Goal: Task Accomplishment & Management: Manage account settings

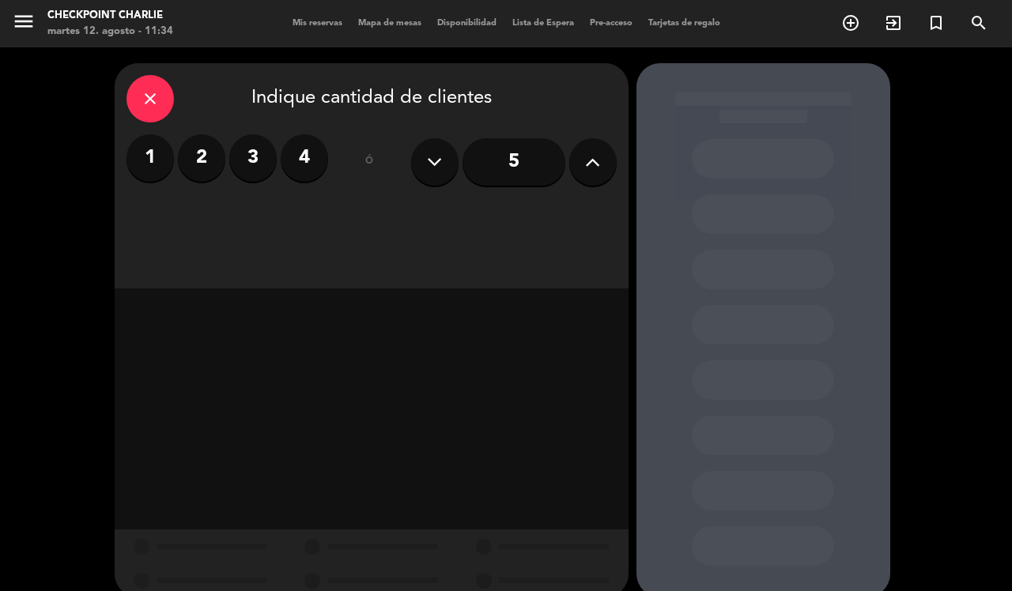
click at [298, 164] on label "4" at bounding box center [304, 157] width 47 height 47
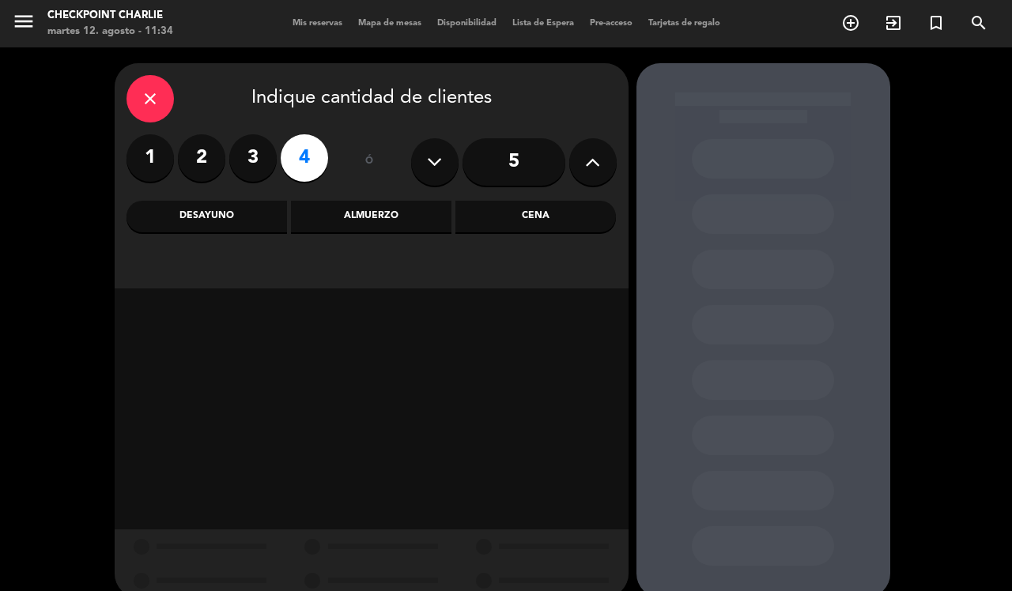
click at [407, 215] on div "Almuerzo" at bounding box center [371, 217] width 160 height 32
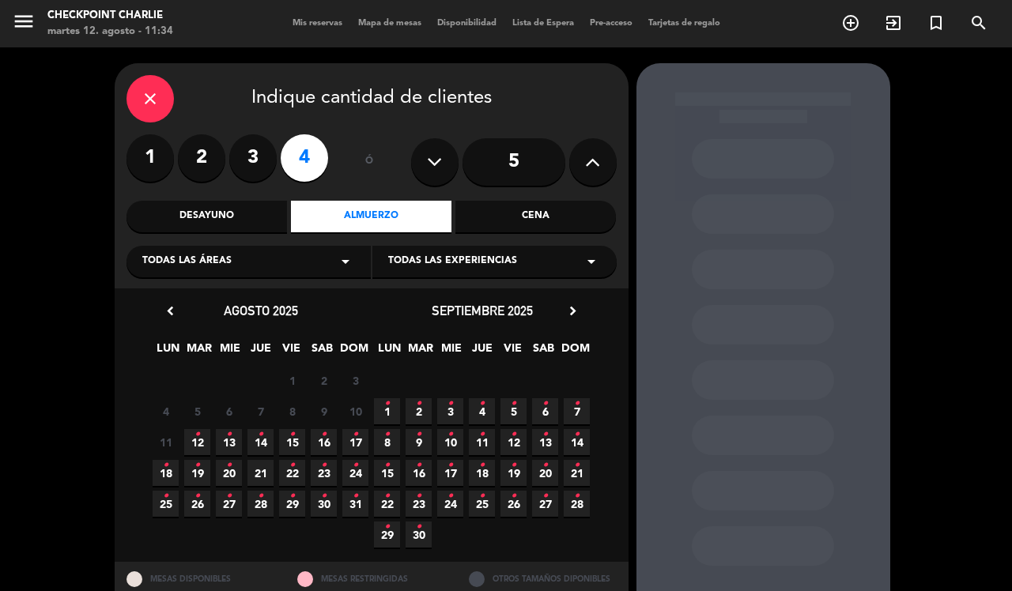
click at [353, 441] on icon "•" at bounding box center [356, 434] width 6 height 25
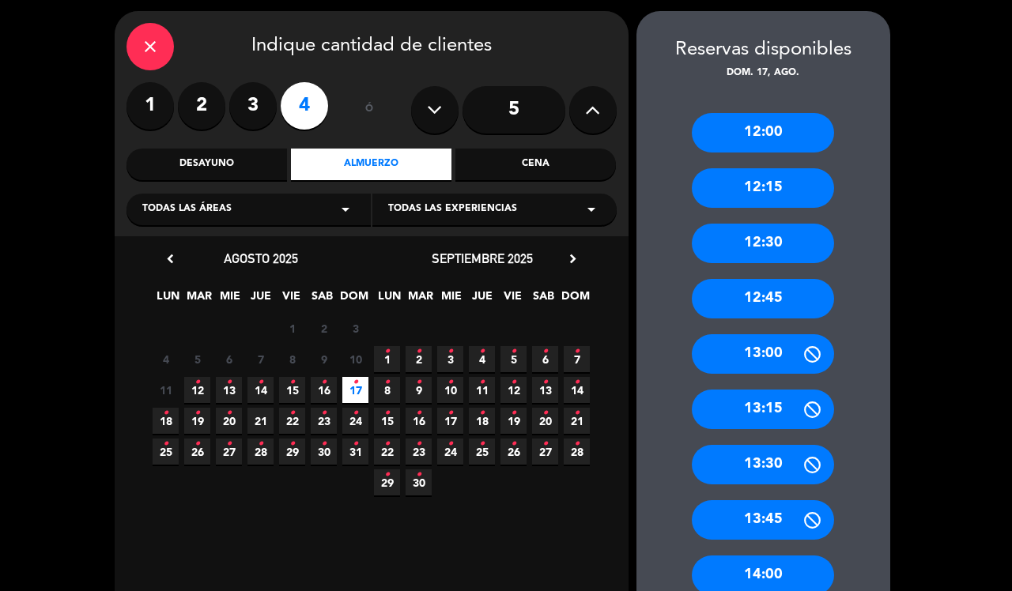
click at [779, 356] on div "13:00" at bounding box center [763, 354] width 142 height 40
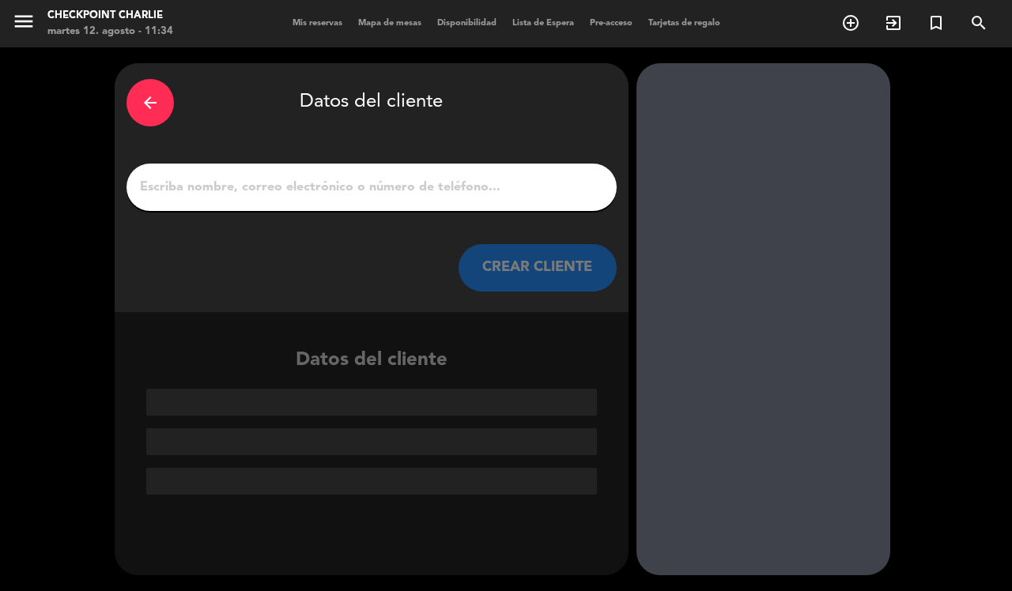
scroll to position [0, 0]
click at [428, 176] on input "1" at bounding box center [371, 187] width 466 height 22
click at [392, 178] on input "1" at bounding box center [371, 187] width 466 height 22
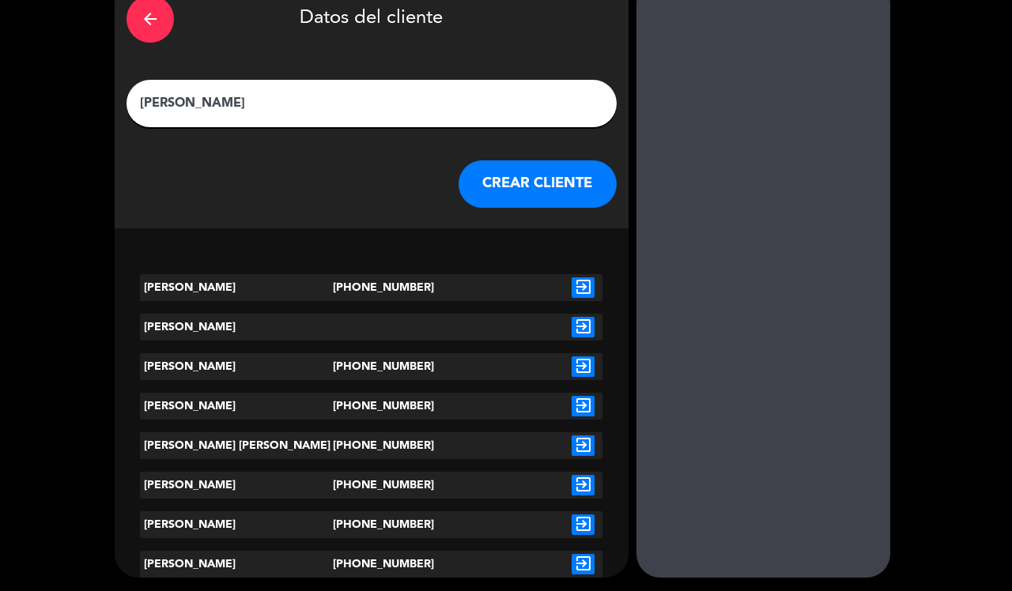
scroll to position [85, 0]
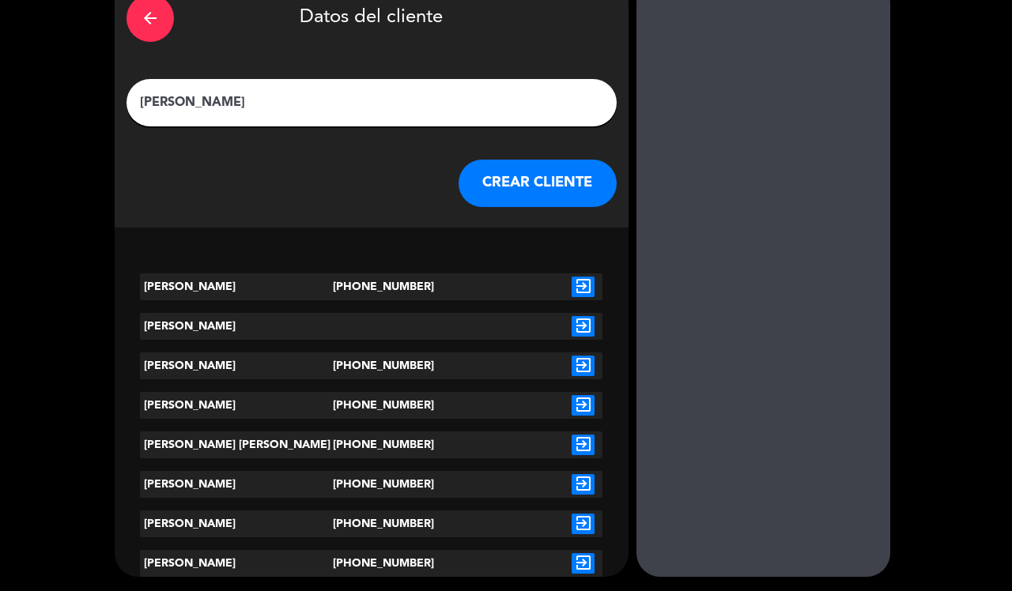
type input "[PERSON_NAME]"
click at [469, 554] on div at bounding box center [486, 563] width 154 height 27
click at [579, 563] on icon "exit_to_app" at bounding box center [582, 563] width 23 height 21
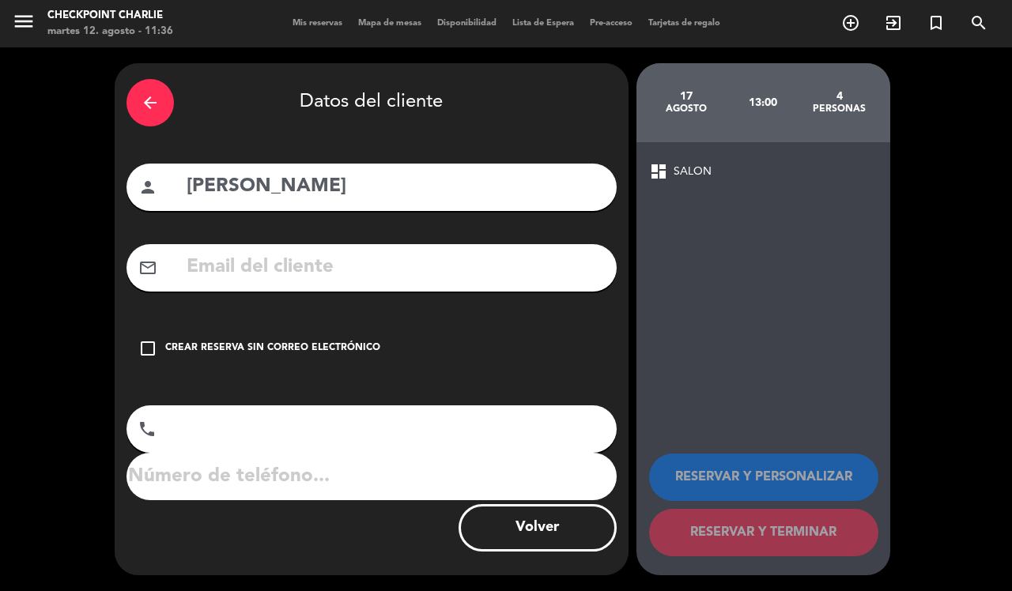
type input "[PHONE_NUMBER]"
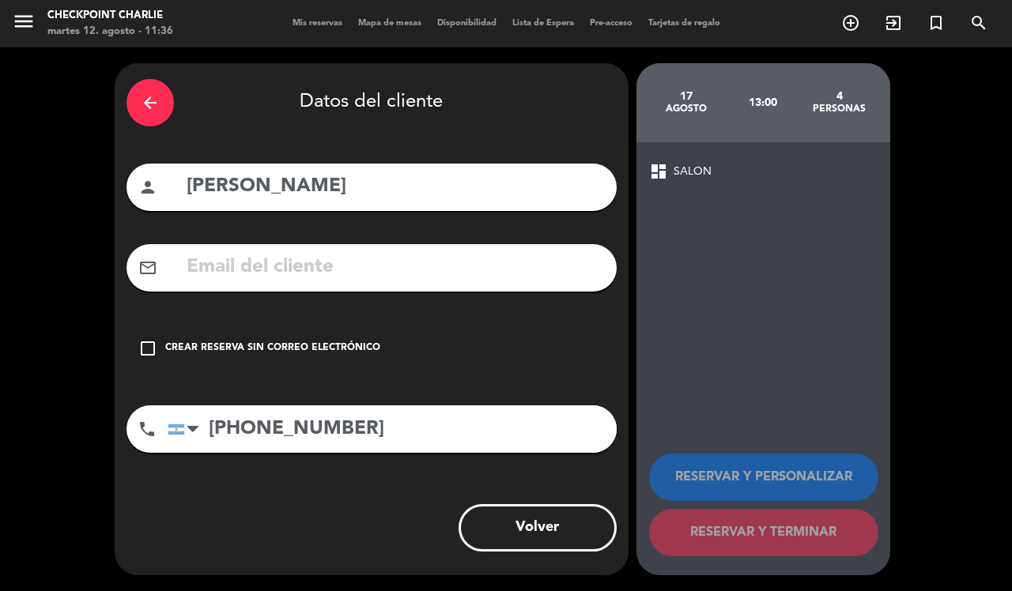
click at [138, 350] on icon "check_box_outline_blank" at bounding box center [147, 348] width 19 height 19
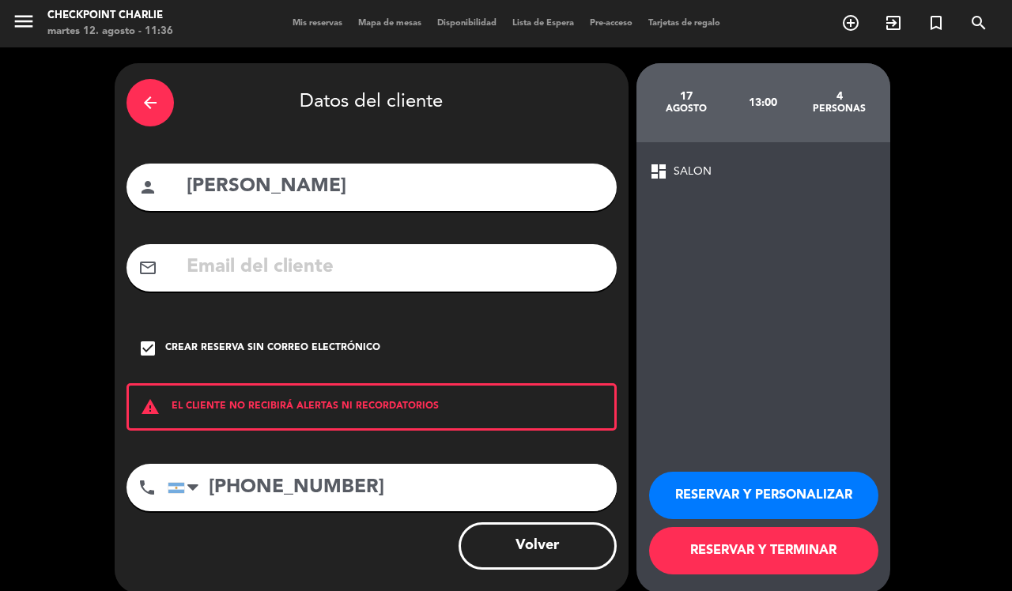
click at [784, 569] on button "RESERVAR Y TERMINAR" at bounding box center [763, 550] width 229 height 47
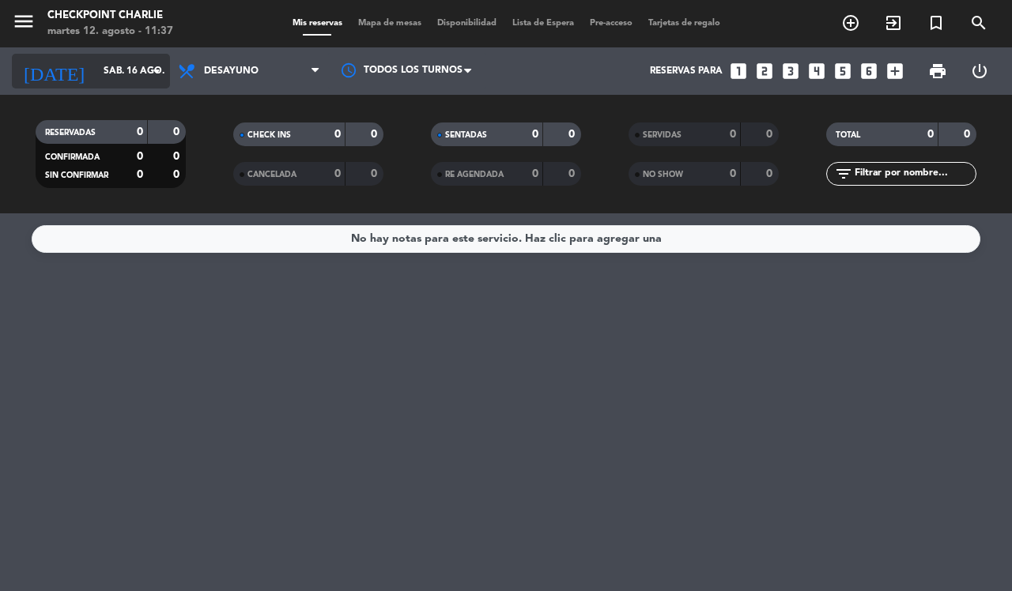
click at [143, 68] on input "sáb. 16 ago." at bounding box center [159, 71] width 126 height 27
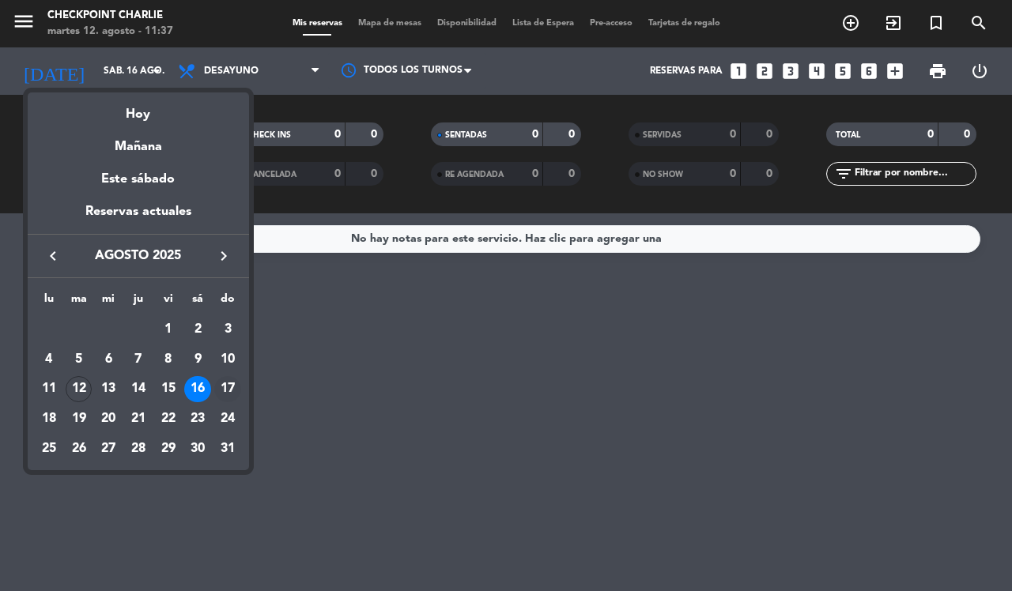
click at [223, 391] on div "17" at bounding box center [227, 389] width 27 height 27
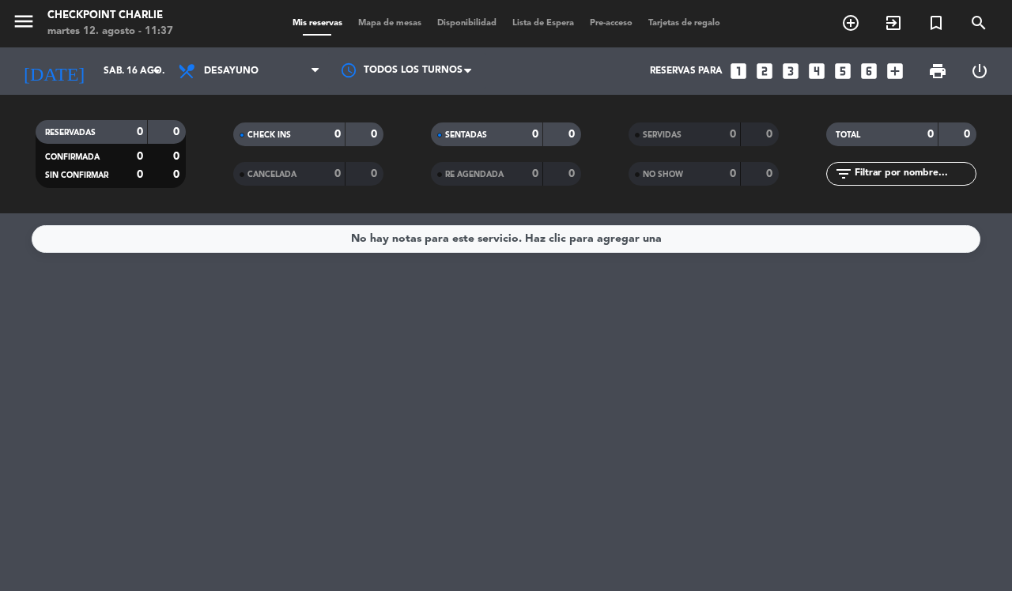
type input "dom. 17 ago."
click at [286, 68] on span "Desayuno" at bounding box center [249, 71] width 158 height 35
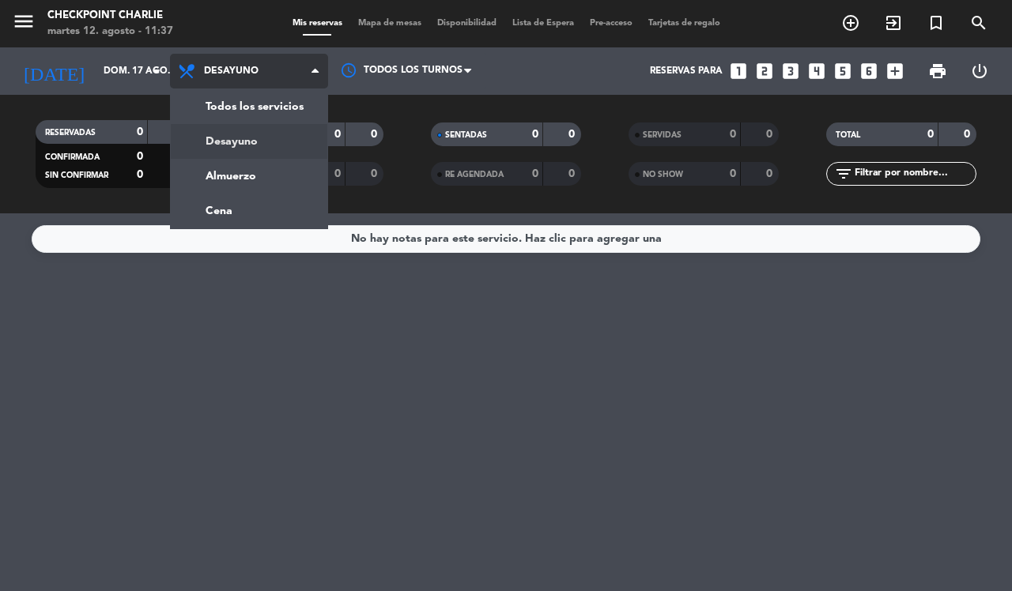
click at [239, 178] on div "menu Checkpoint [PERSON_NAME] 12. [PERSON_NAME] - 11:37 Mis reservas Mapa de me…" at bounding box center [506, 106] width 1012 height 213
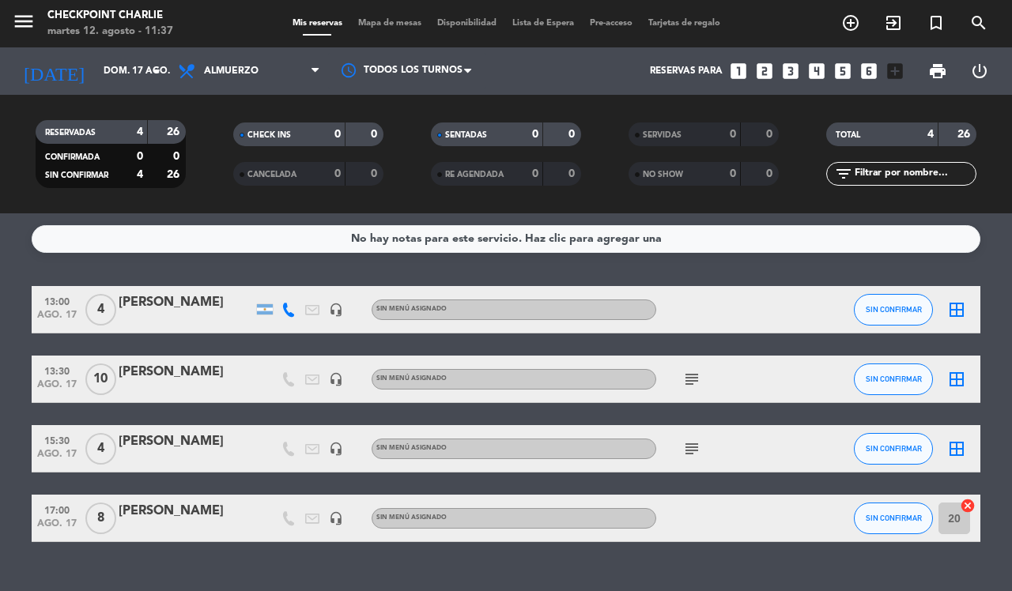
click at [686, 378] on icon "subject" at bounding box center [691, 379] width 19 height 19
click at [692, 451] on icon "subject" at bounding box center [691, 448] width 19 height 19
click at [688, 378] on icon "subject" at bounding box center [691, 379] width 19 height 19
click at [156, 511] on div "[PERSON_NAME]" at bounding box center [186, 511] width 134 height 21
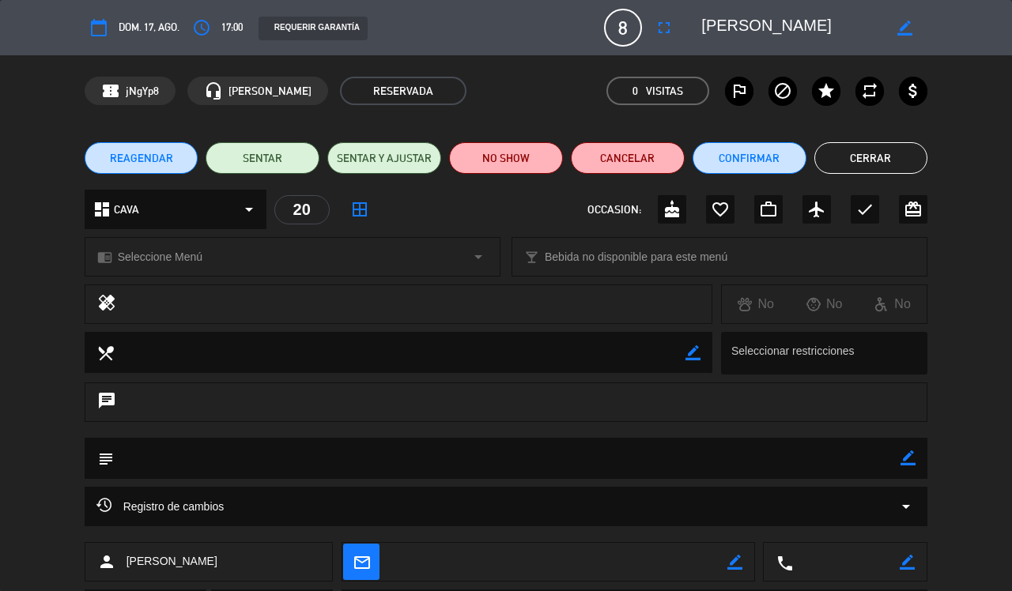
click at [97, 32] on icon "calendar_today" at bounding box center [98, 27] width 19 height 19
click at [199, 22] on icon "access_time" at bounding box center [201, 27] width 19 height 19
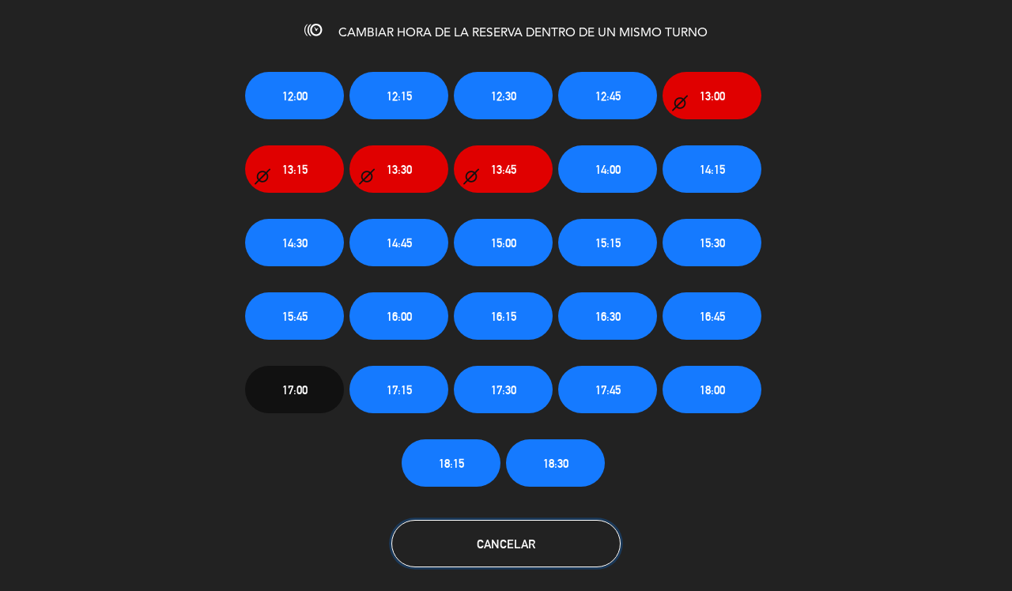
click at [502, 546] on span "Cancelar" at bounding box center [506, 544] width 58 height 13
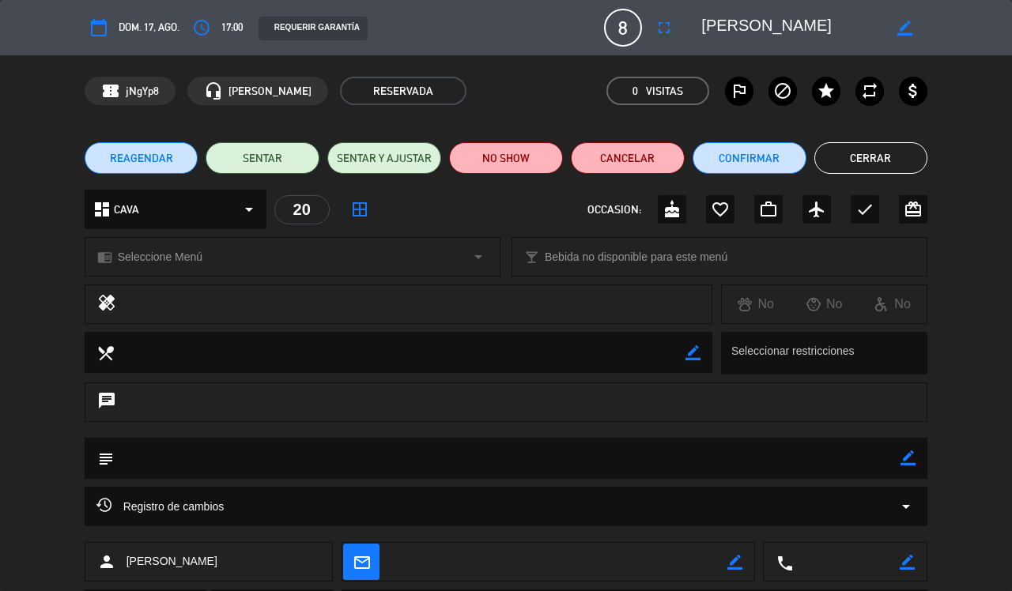
click at [96, 22] on icon "calendar_today" at bounding box center [98, 27] width 19 height 19
click at [135, 158] on span "REAGENDAR" at bounding box center [141, 158] width 63 height 17
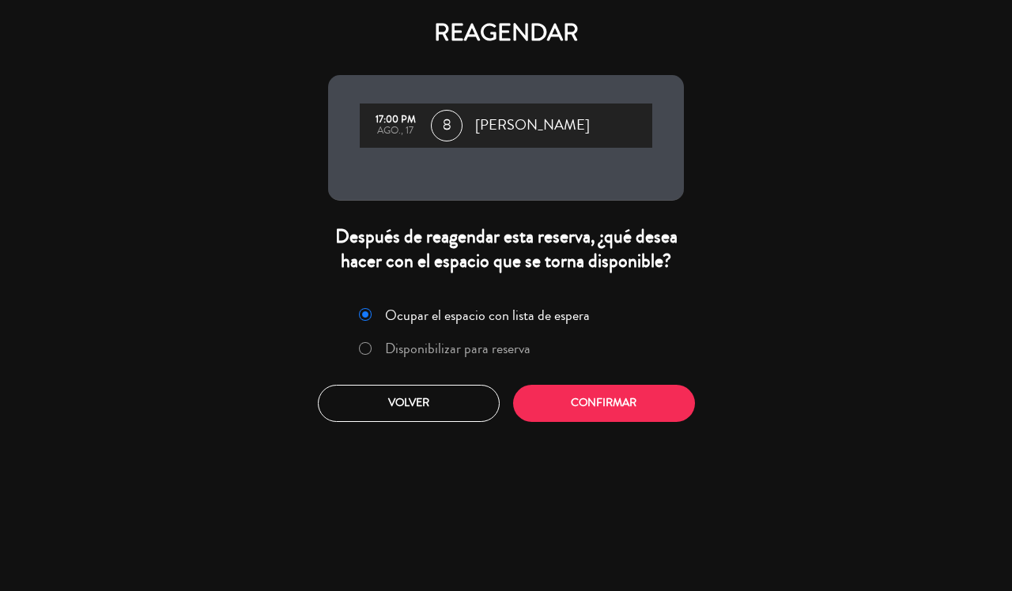
click at [360, 345] on input "Disponibilizar para reserva" at bounding box center [364, 347] width 10 height 10
radio input "true"
click at [614, 407] on button "Confirmar" at bounding box center [604, 403] width 182 height 37
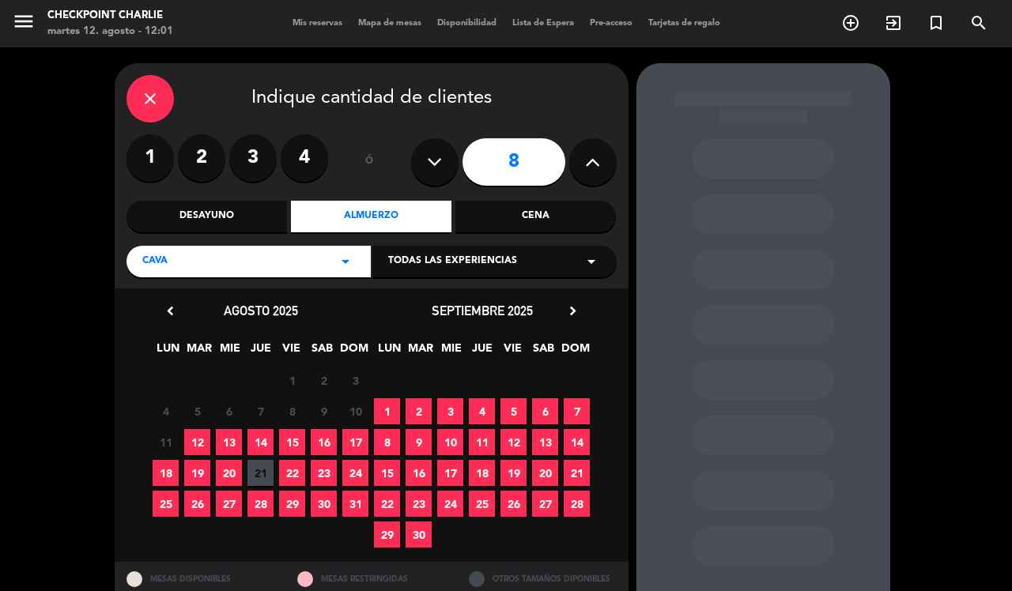
click at [348, 466] on span "24" at bounding box center [355, 473] width 26 height 26
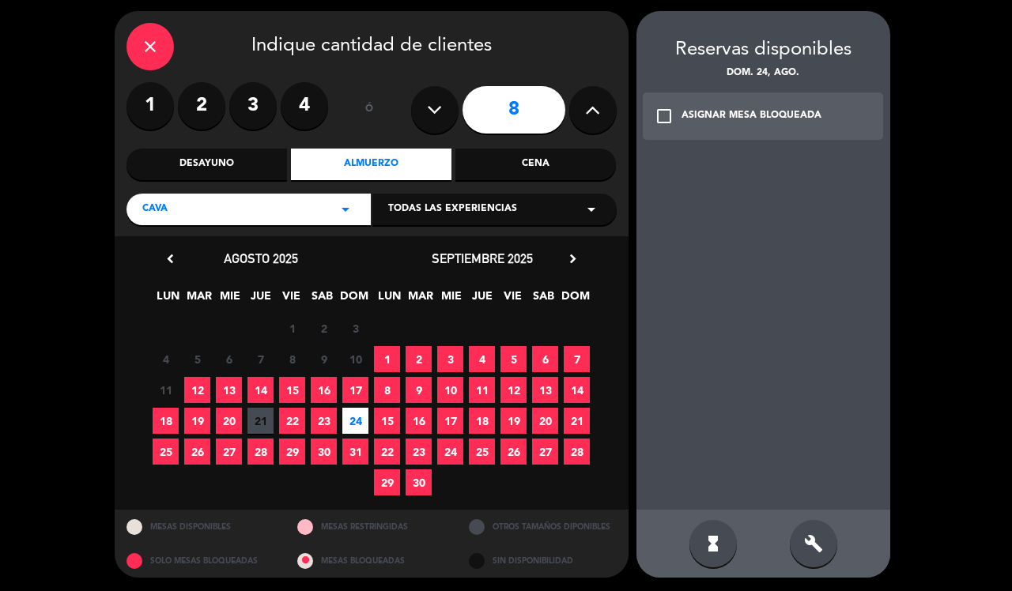
click at [145, 40] on icon "close" at bounding box center [150, 46] width 19 height 19
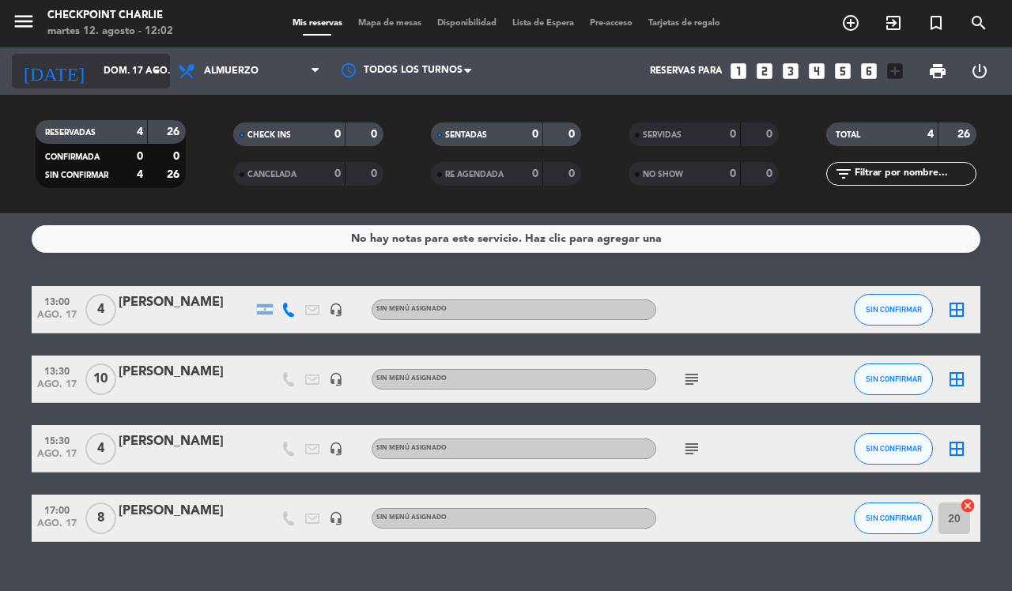
click at [147, 71] on icon "arrow_drop_down" at bounding box center [156, 71] width 19 height 19
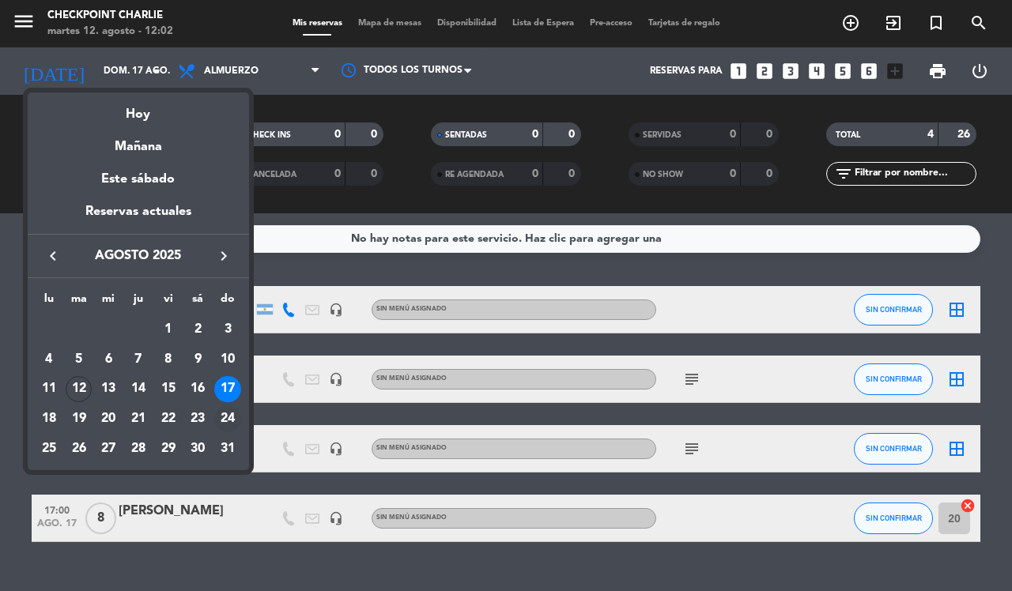
click at [228, 421] on div "24" at bounding box center [227, 418] width 27 height 27
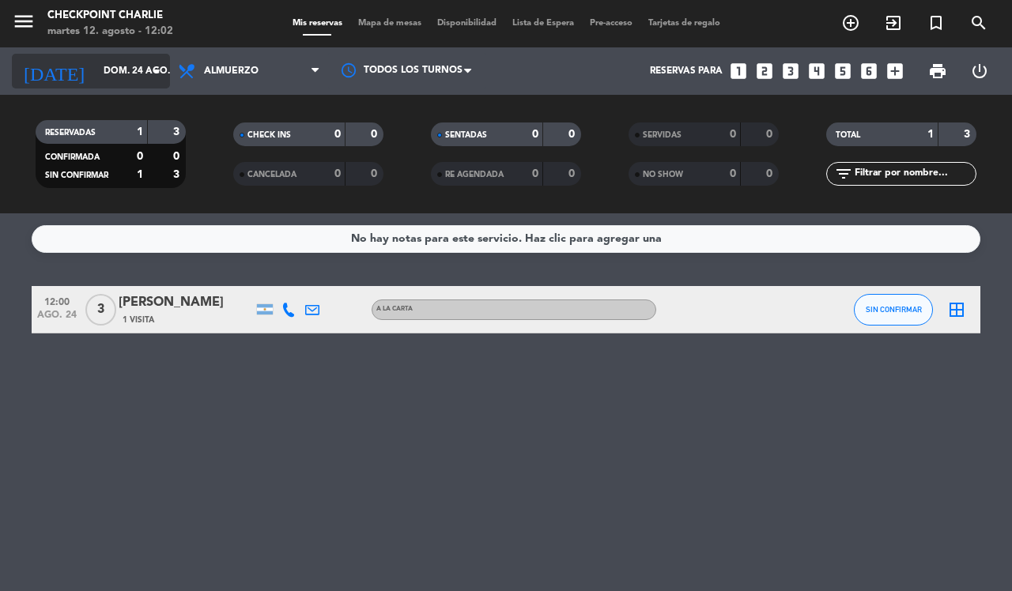
click at [135, 67] on input "dom. 24 ago." at bounding box center [159, 71] width 126 height 27
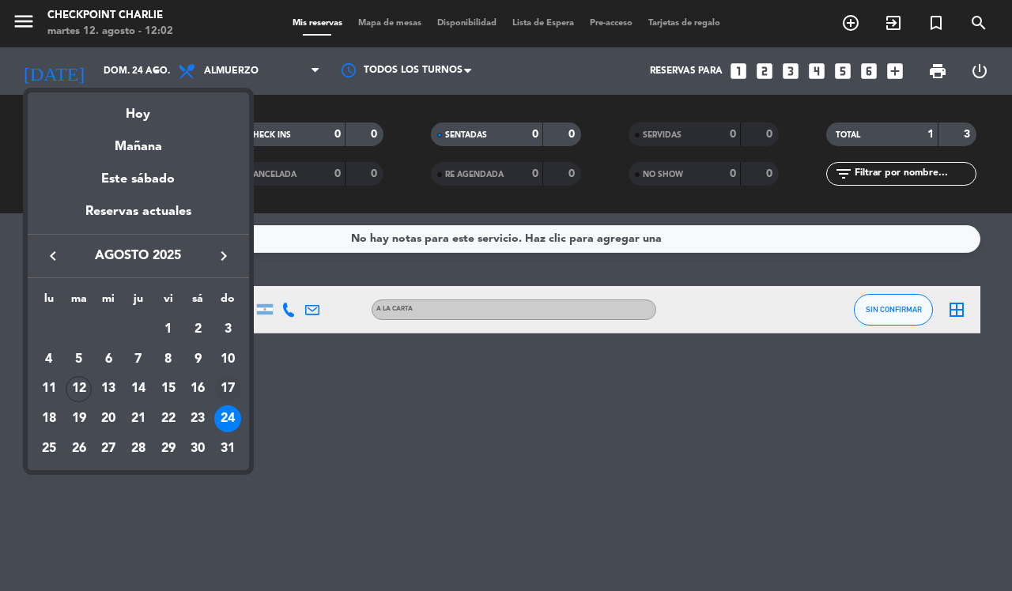
click at [227, 385] on div "17" at bounding box center [227, 389] width 27 height 27
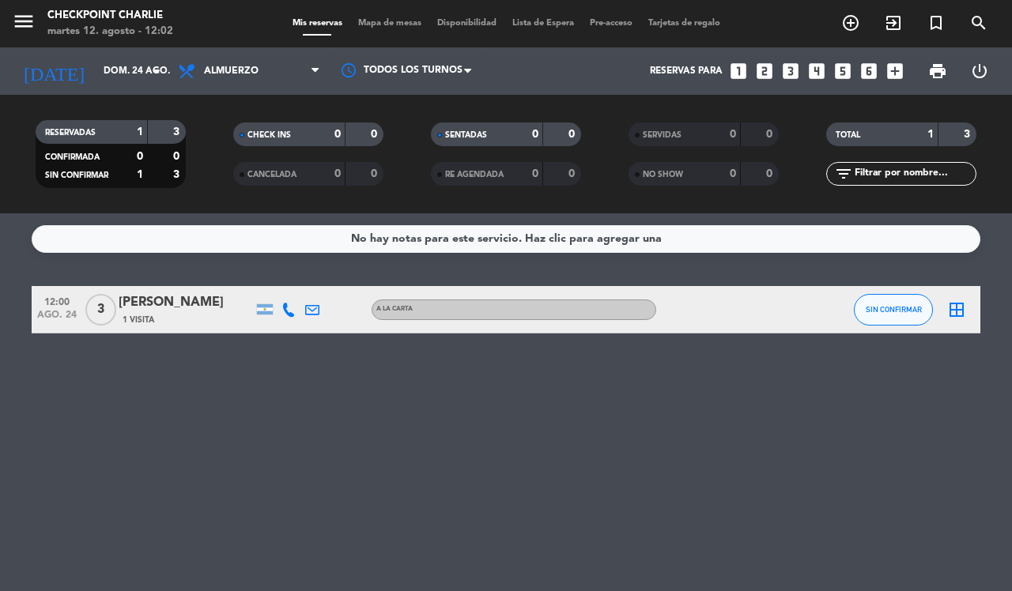
type input "dom. 17 ago."
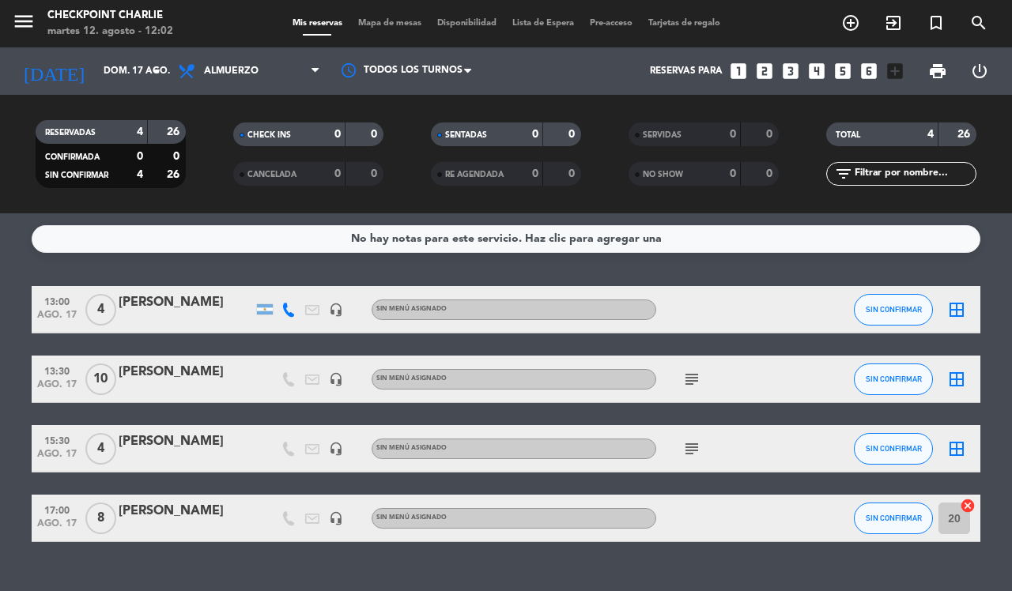
click at [329, 514] on icon "headset_mic" at bounding box center [336, 518] width 14 height 14
click at [137, 508] on div "[PERSON_NAME]" at bounding box center [186, 511] width 134 height 21
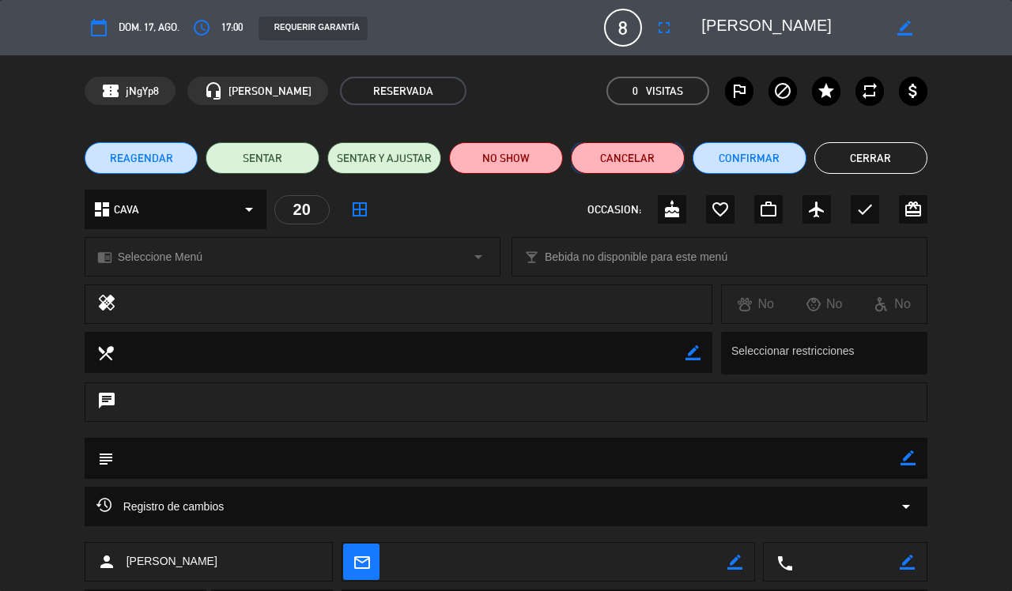
click at [637, 152] on button "Cancelar" at bounding box center [628, 158] width 114 height 32
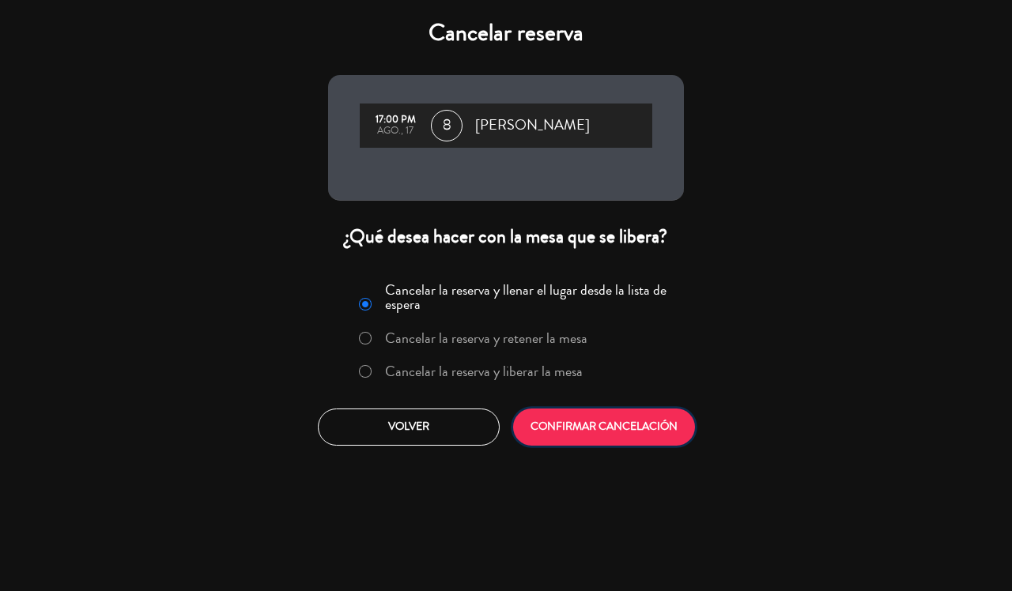
click at [625, 420] on button "CONFIRMAR CANCELACIÓN" at bounding box center [604, 427] width 182 height 37
